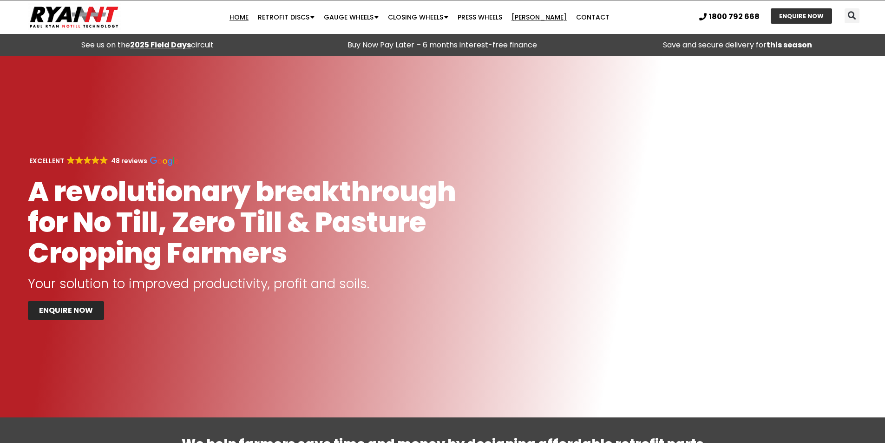
click at [543, 19] on link "[PERSON_NAME]" at bounding box center [539, 17] width 65 height 19
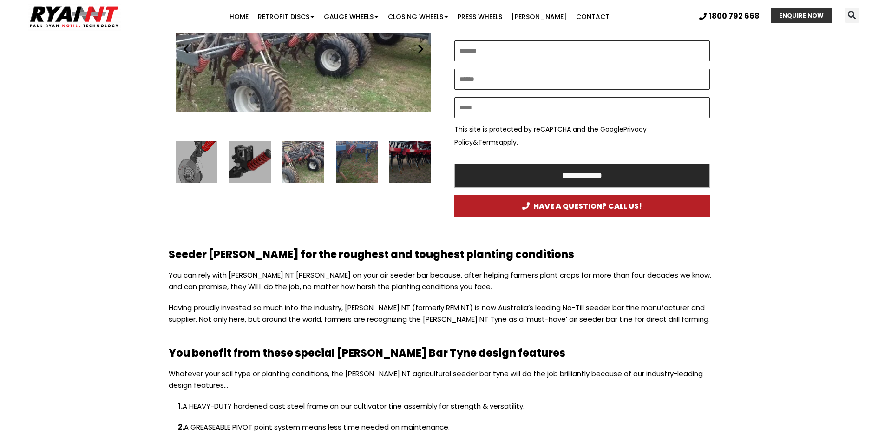
scroll to position [549, 0]
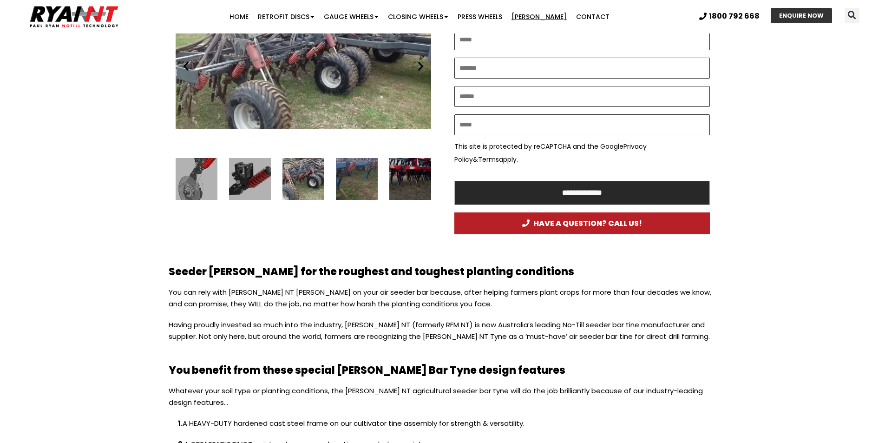
click at [308, 171] on div "Ryan NT (RFM NT) cultivator tine on RFM XT3000" at bounding box center [303, 179] width 42 height 42
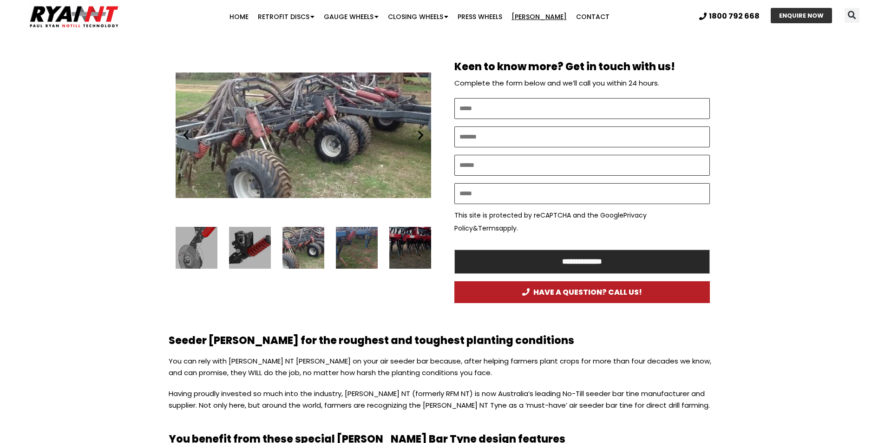
click at [359, 256] on div "8 / 16" at bounding box center [357, 248] width 42 height 42
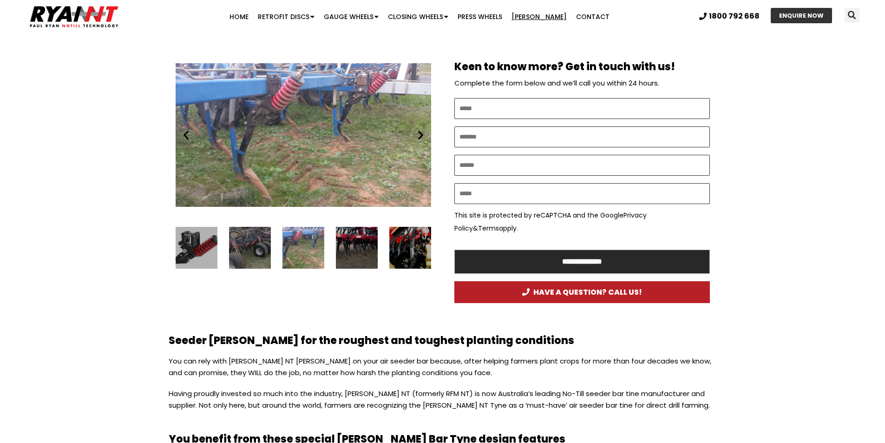
click at [419, 137] on icon "Next slide" at bounding box center [421, 135] width 12 height 12
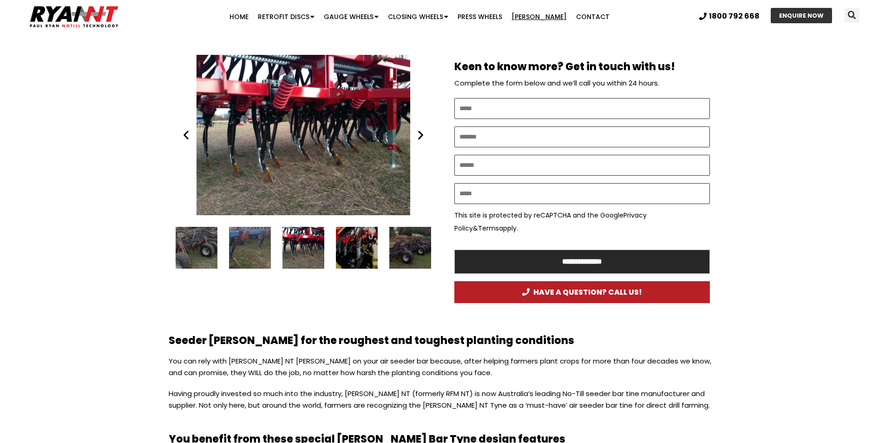
click at [419, 137] on icon "Next slide" at bounding box center [421, 135] width 12 height 12
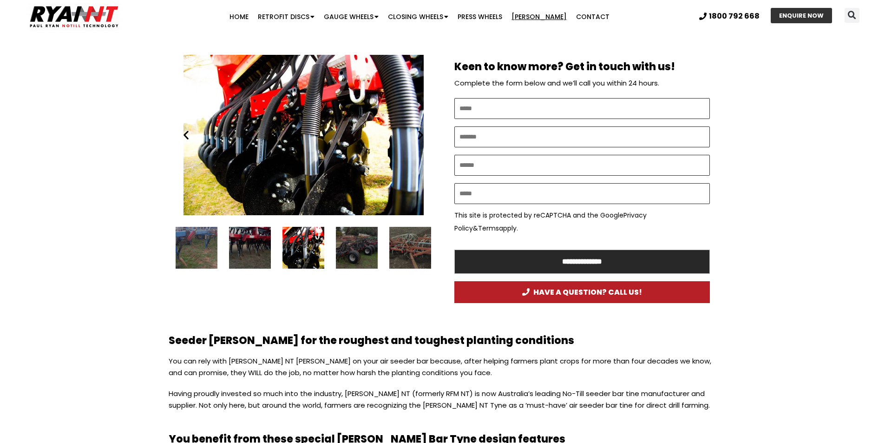
click at [419, 137] on icon "Next slide" at bounding box center [421, 135] width 12 height 12
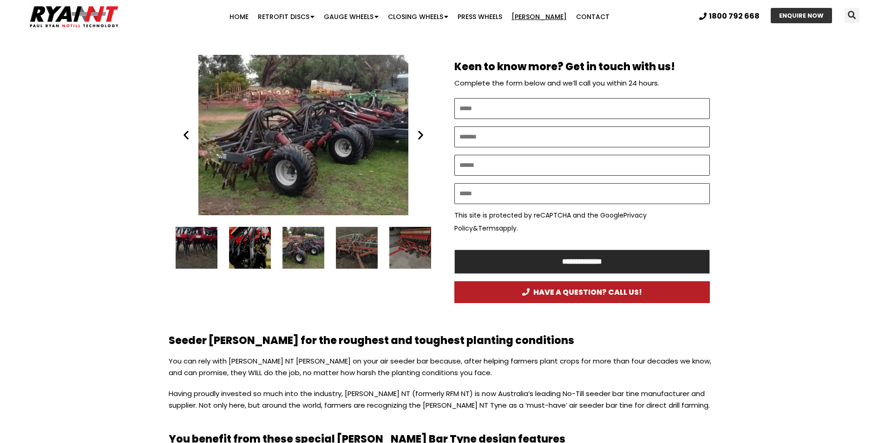
click at [419, 137] on icon "Next slide" at bounding box center [421, 135] width 12 height 12
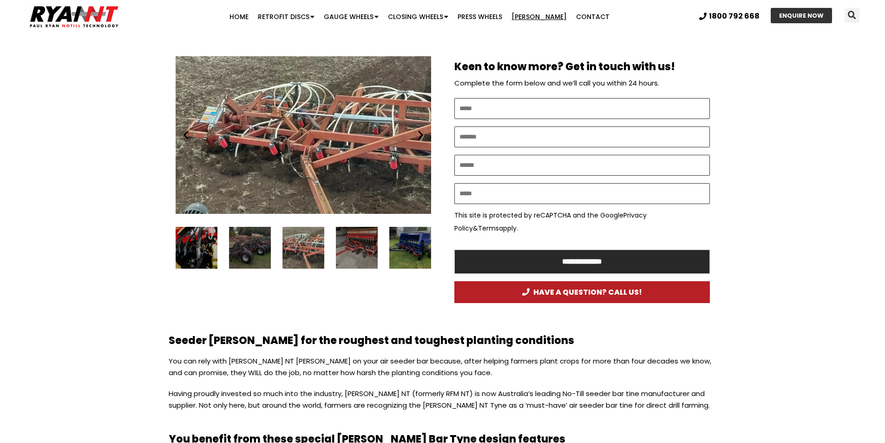
click at [420, 136] on icon "Next slide" at bounding box center [421, 135] width 12 height 12
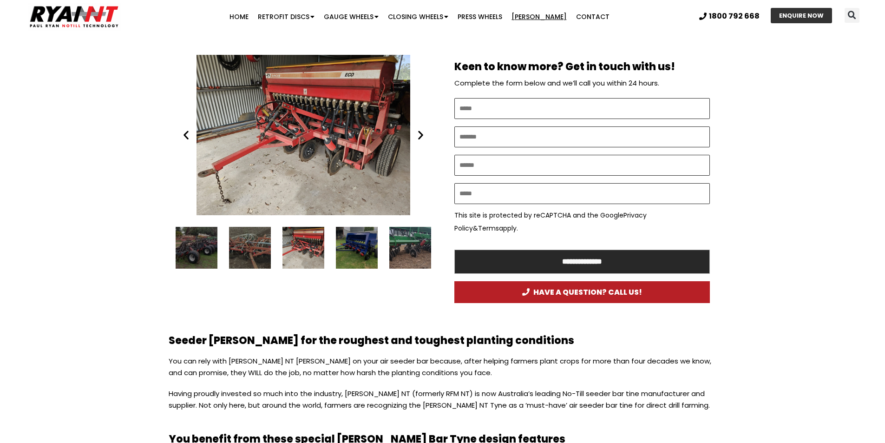
click at [420, 136] on icon "Next slide" at bounding box center [421, 135] width 12 height 12
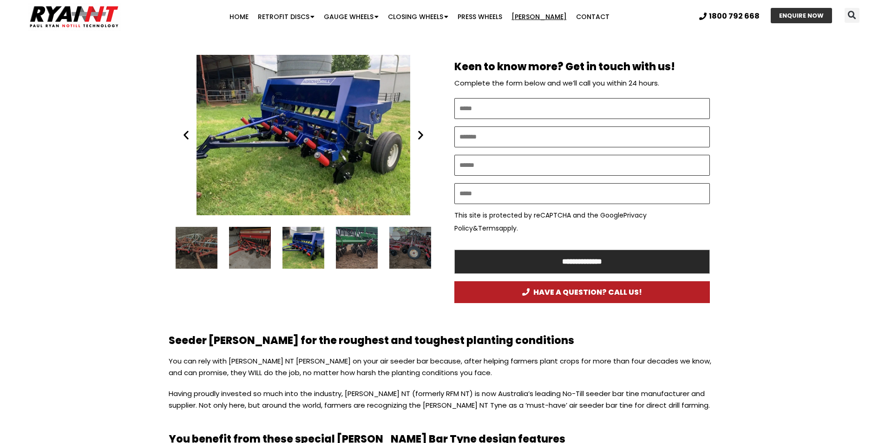
click at [420, 136] on icon "Next slide" at bounding box center [421, 135] width 12 height 12
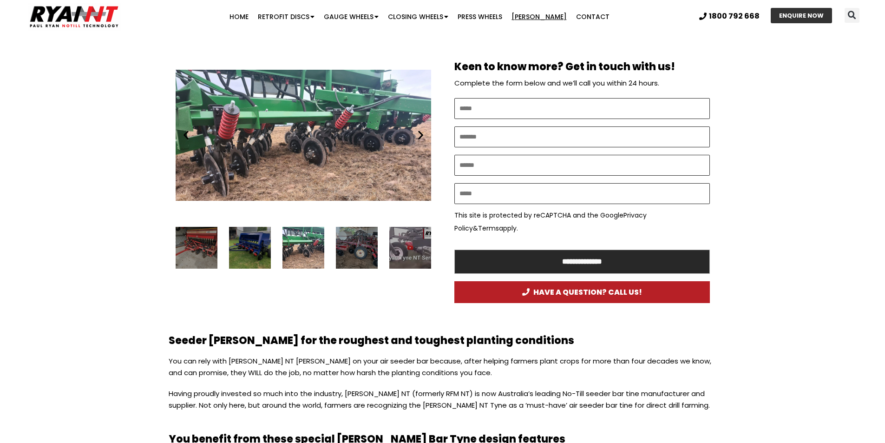
click at [420, 136] on icon "Next slide" at bounding box center [421, 135] width 12 height 12
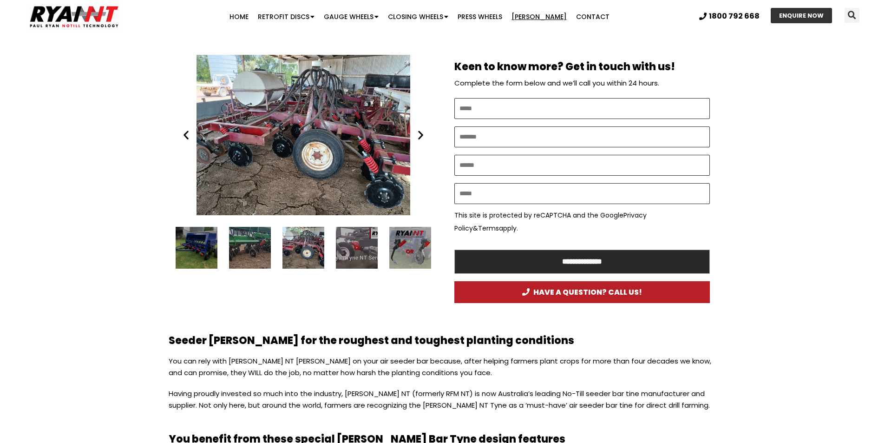
click at [420, 136] on icon "Next slide" at bounding box center [421, 135] width 12 height 12
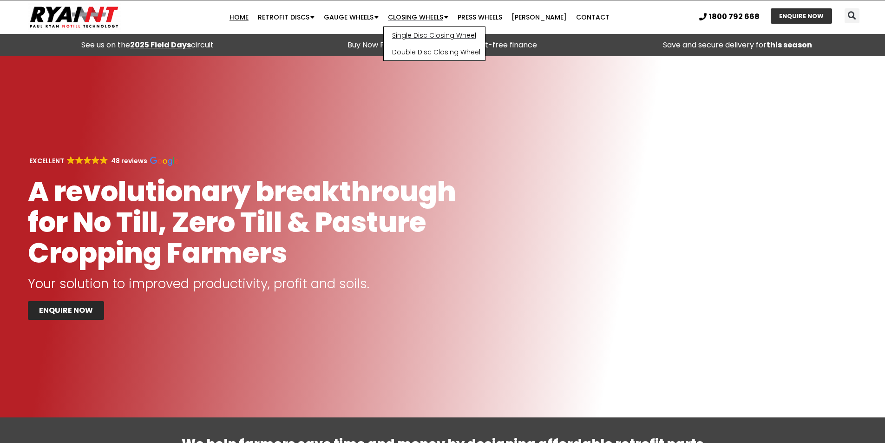
click at [433, 32] on link "Single Disc Closing Wheel" at bounding box center [434, 35] width 101 height 17
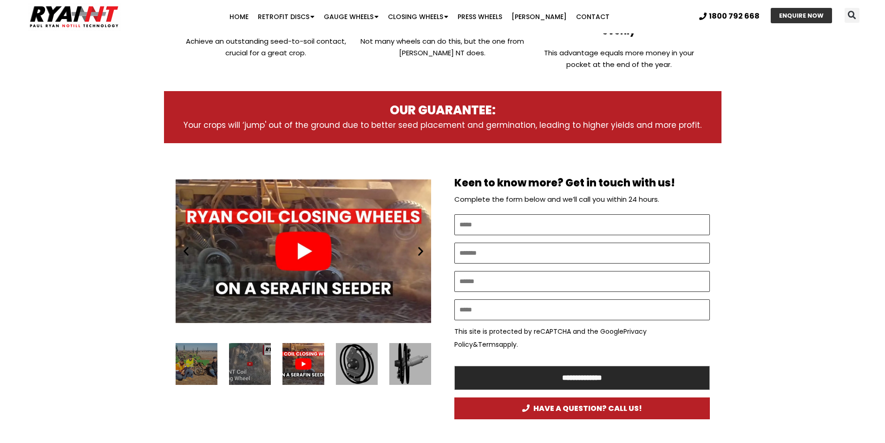
scroll to position [429, 0]
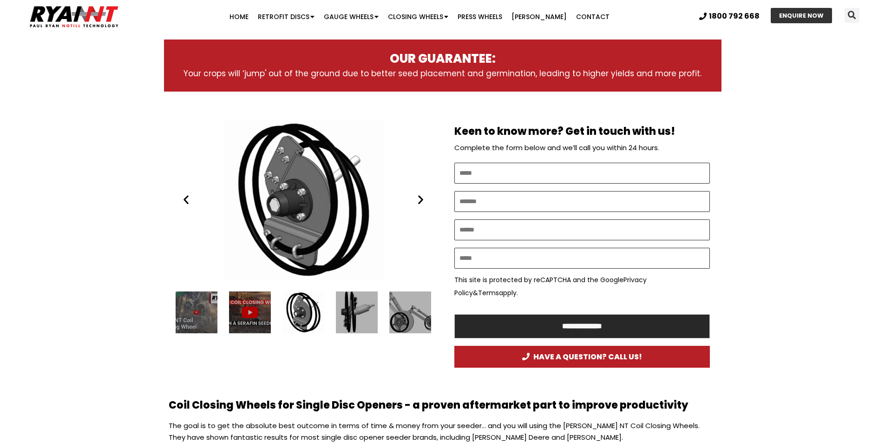
click at [418, 194] on icon "Next slide" at bounding box center [421, 200] width 12 height 12
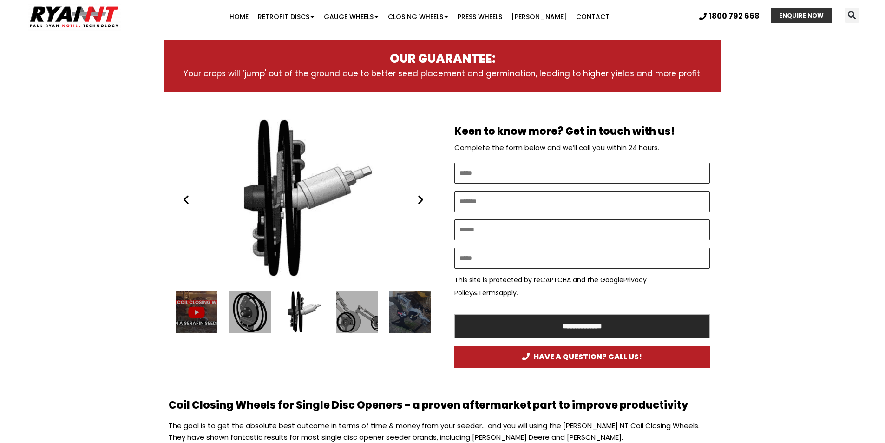
click at [418, 194] on icon "Next slide" at bounding box center [421, 200] width 12 height 12
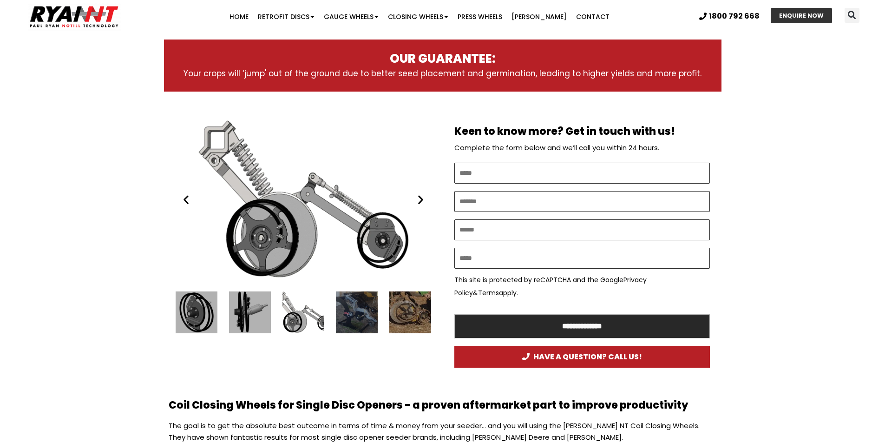
click at [418, 194] on icon "Next slide" at bounding box center [421, 200] width 12 height 12
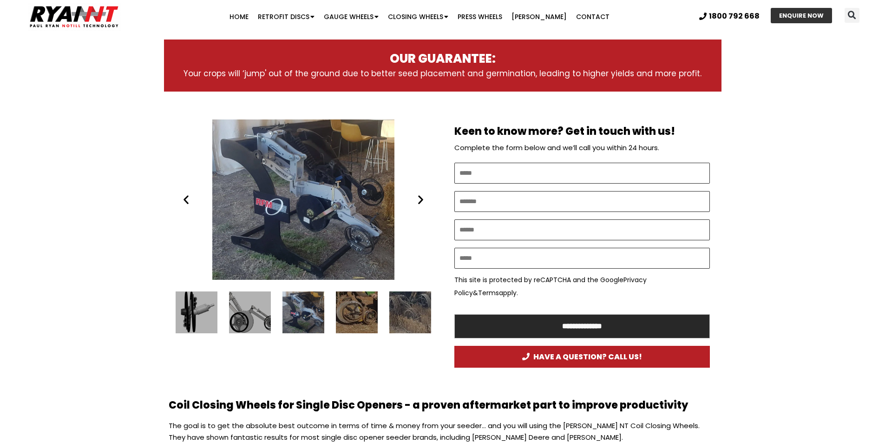
click at [418, 194] on icon "Next slide" at bounding box center [421, 200] width 12 height 12
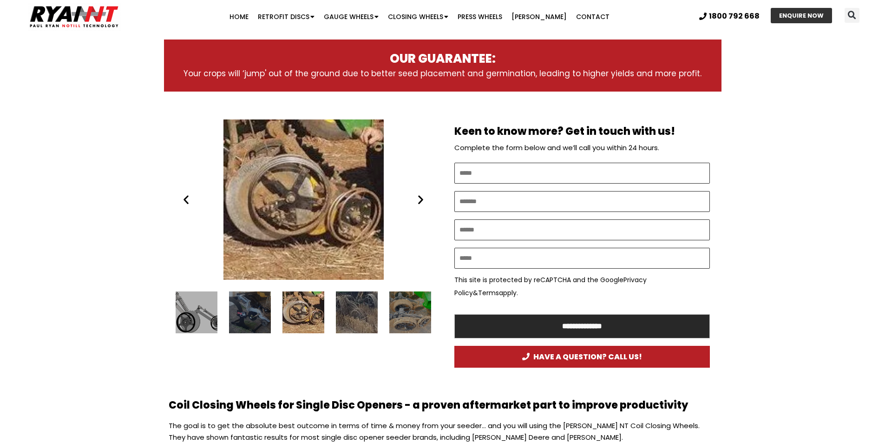
click at [418, 194] on icon "Next slide" at bounding box center [421, 200] width 12 height 12
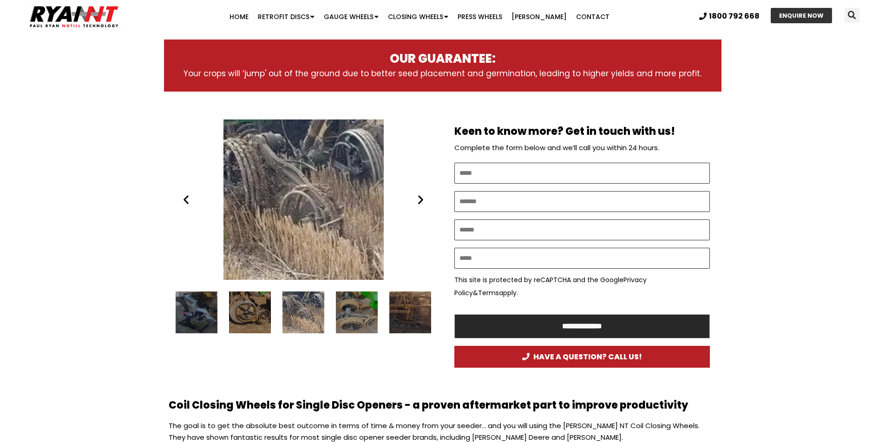
click at [418, 194] on icon "Next slide" at bounding box center [421, 200] width 12 height 12
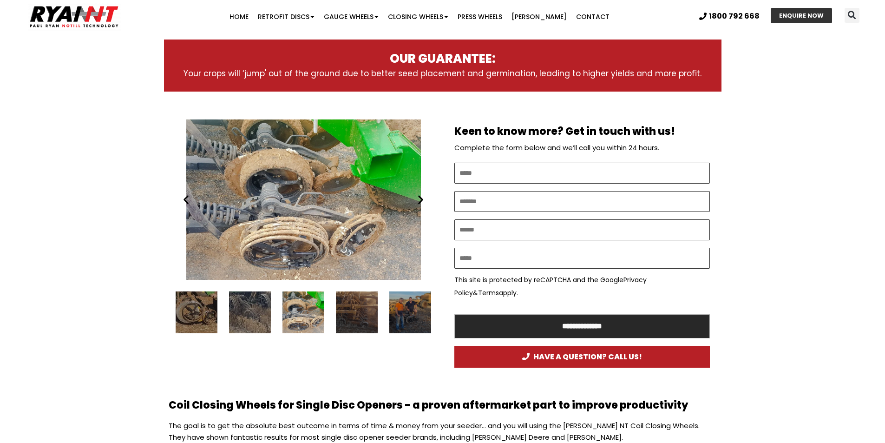
click at [418, 194] on icon "Next slide" at bounding box center [421, 200] width 12 height 12
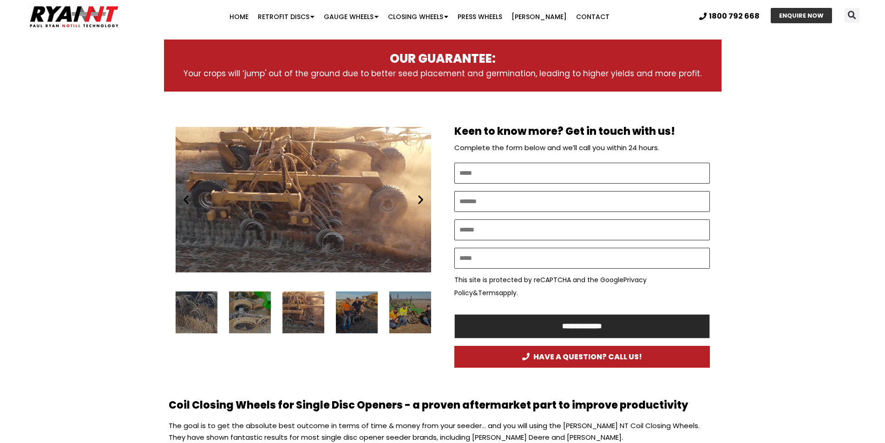
click at [418, 194] on icon "Next slide" at bounding box center [421, 200] width 12 height 12
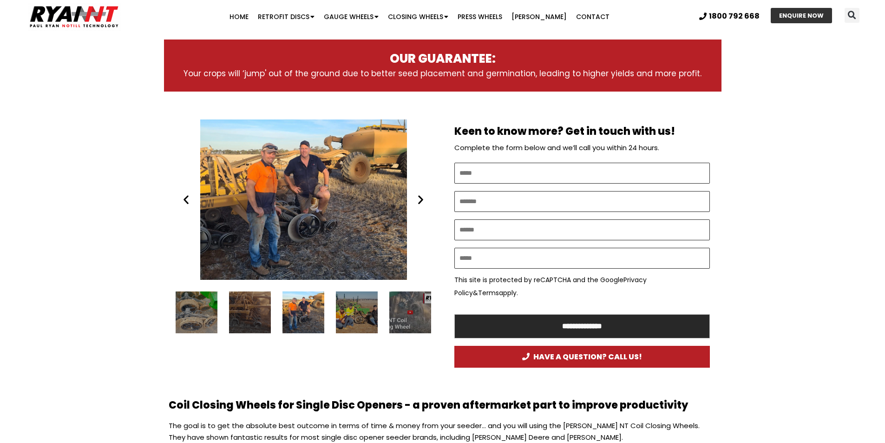
click at [421, 194] on icon "Next slide" at bounding box center [421, 200] width 12 height 12
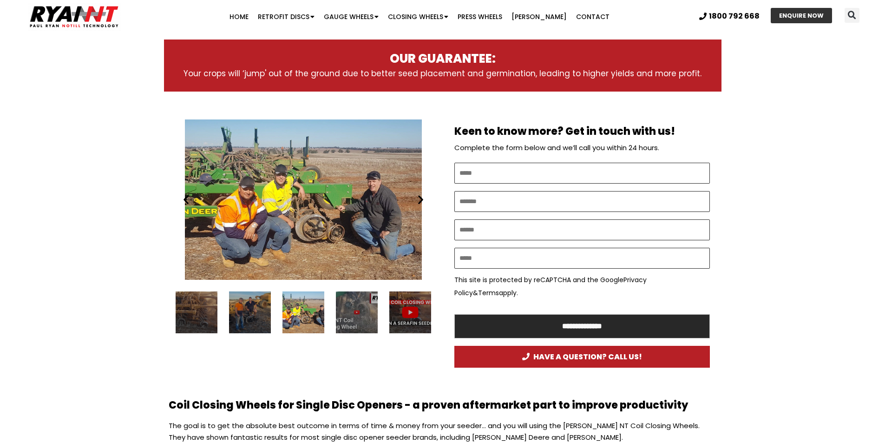
click at [421, 194] on icon "Next slide" at bounding box center [421, 200] width 12 height 12
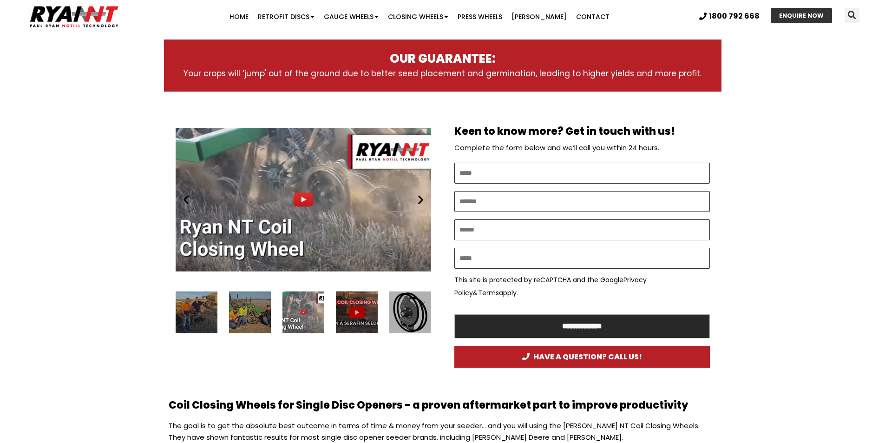
click at [421, 194] on icon "Next slide" at bounding box center [421, 200] width 12 height 12
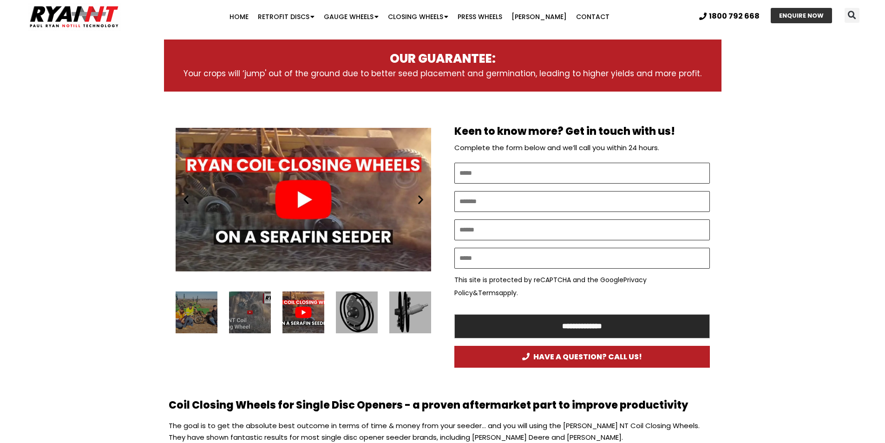
click at [421, 194] on icon "Next slide" at bounding box center [421, 200] width 12 height 12
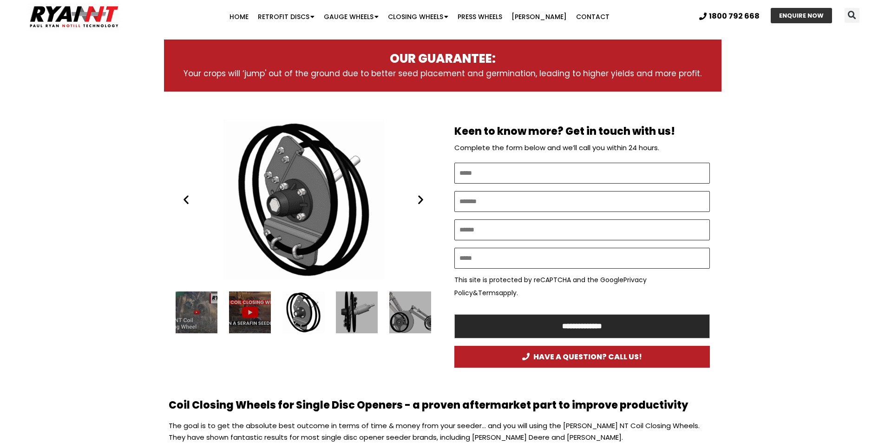
click at [421, 194] on icon "Next slide" at bounding box center [421, 200] width 12 height 12
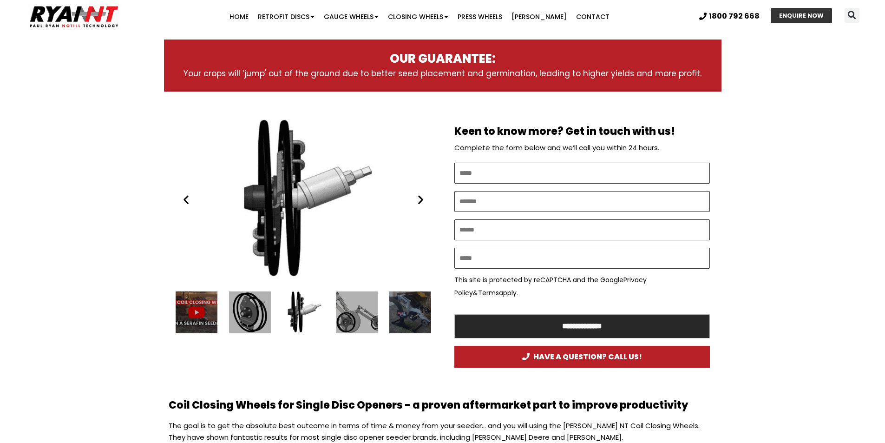
click at [421, 194] on icon "Next slide" at bounding box center [421, 200] width 12 height 12
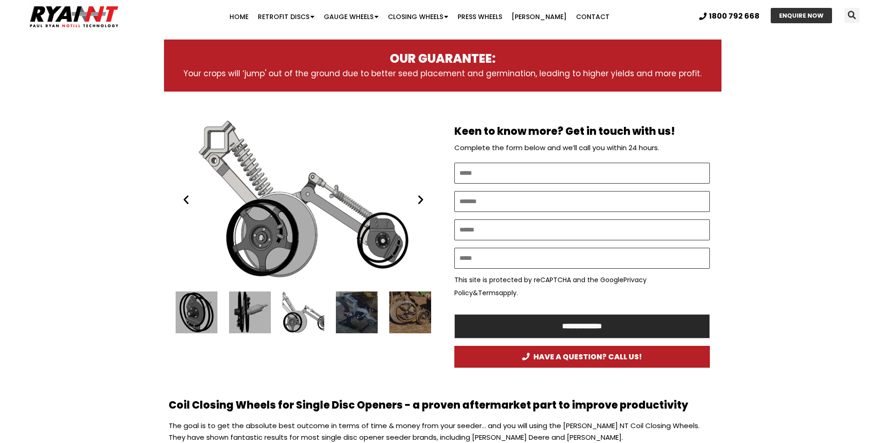
click at [421, 194] on icon "Next slide" at bounding box center [421, 200] width 12 height 12
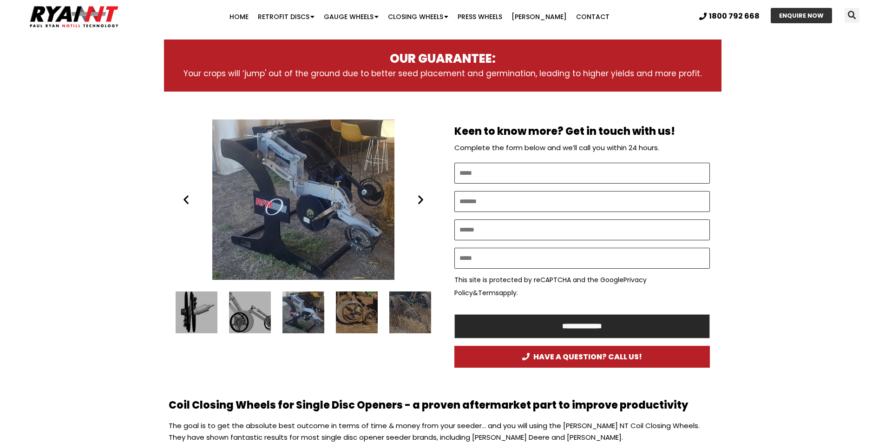
click at [421, 194] on icon "Next slide" at bounding box center [421, 200] width 12 height 12
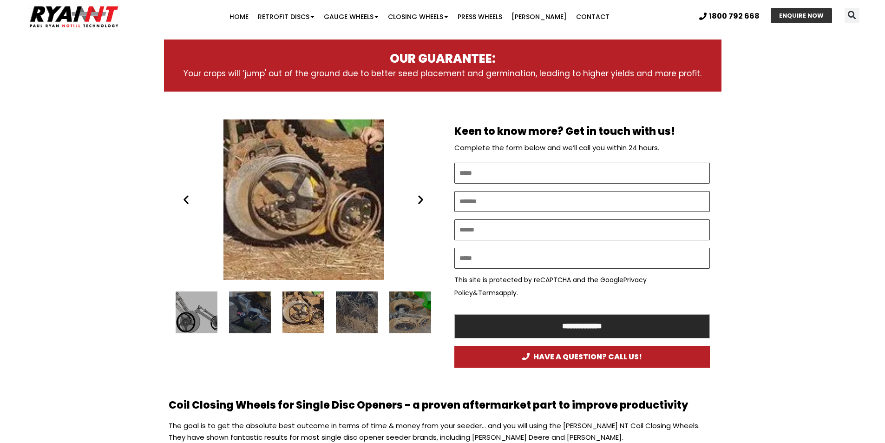
click at [421, 194] on icon "Next slide" at bounding box center [421, 200] width 12 height 12
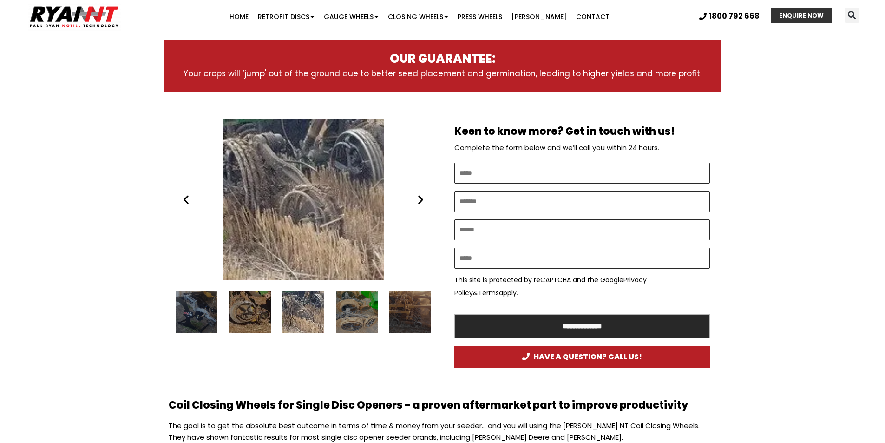
click at [421, 194] on icon "Next slide" at bounding box center [421, 200] width 12 height 12
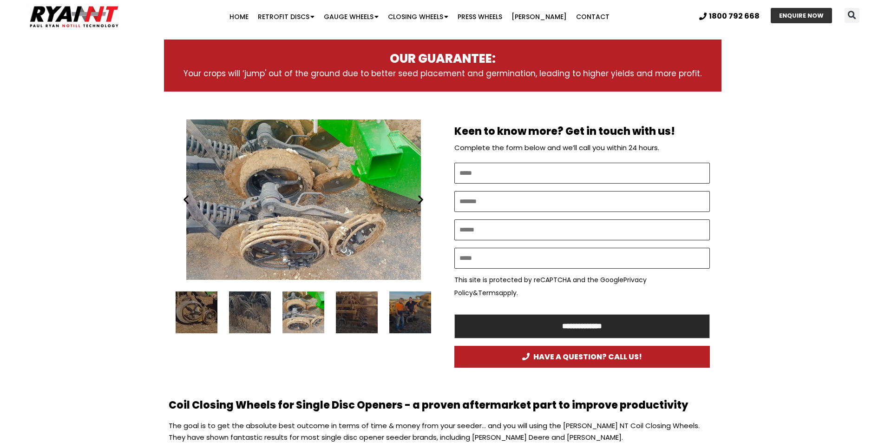
click at [421, 194] on icon "Next slide" at bounding box center [421, 200] width 12 height 12
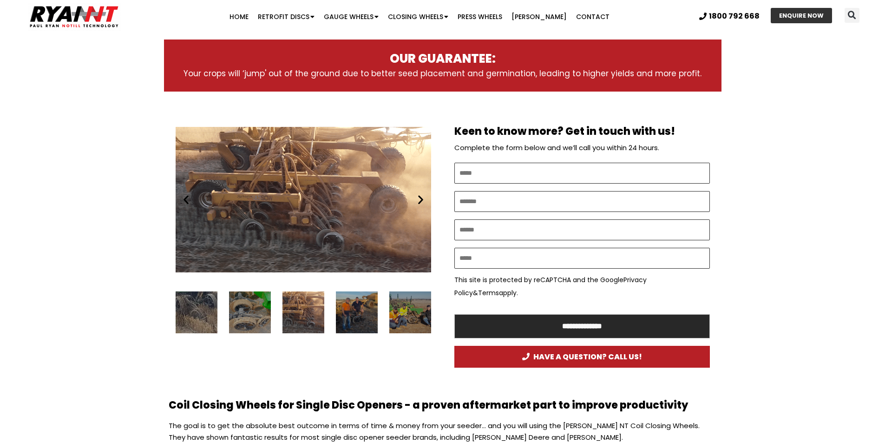
click at [421, 194] on icon "Next slide" at bounding box center [421, 200] width 12 height 12
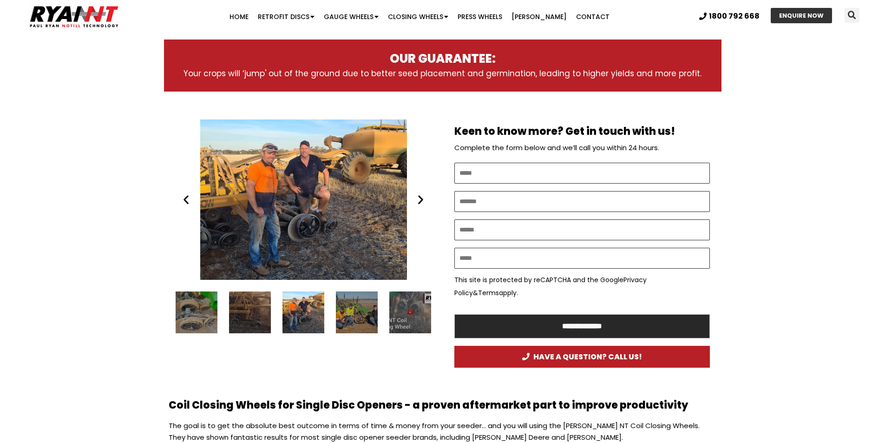
click at [421, 194] on icon "Next slide" at bounding box center [421, 200] width 12 height 12
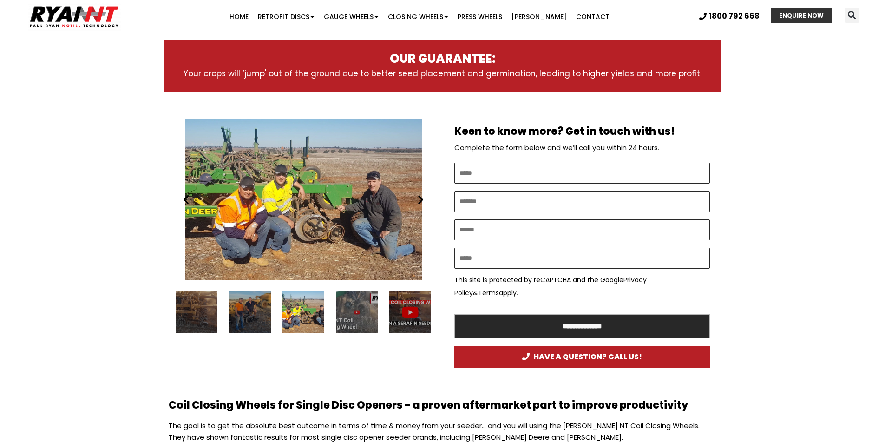
click at [421, 194] on icon "Next slide" at bounding box center [421, 200] width 12 height 12
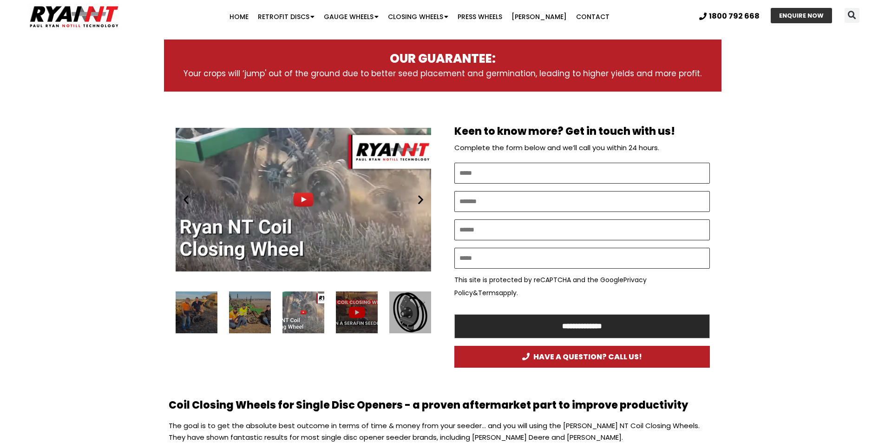
click at [421, 194] on icon "Next slide" at bounding box center [421, 200] width 12 height 12
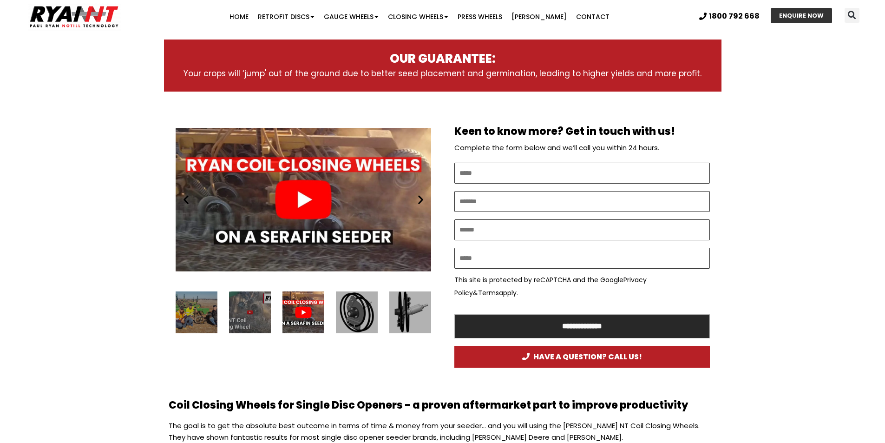
click at [421, 194] on icon "Next slide" at bounding box center [421, 200] width 12 height 12
